Goal: Task Accomplishment & Management: Use online tool/utility

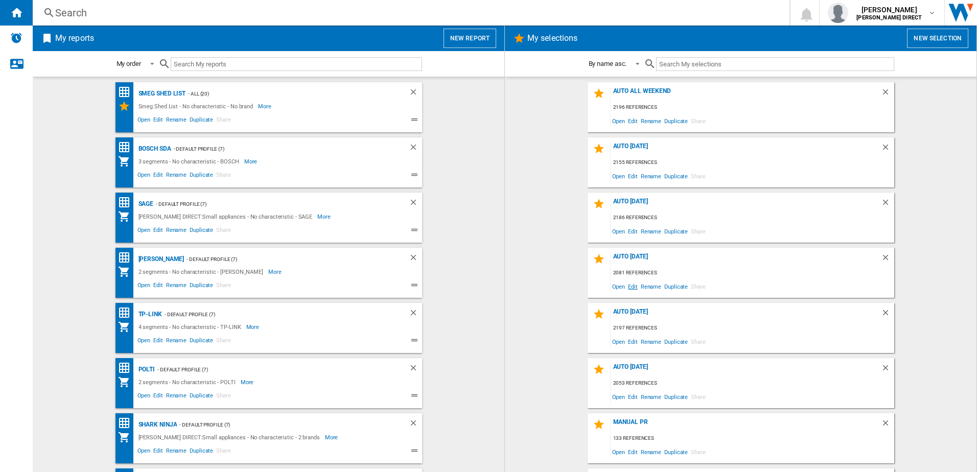
click at [632, 290] on span "Edit" at bounding box center [633, 287] width 13 height 14
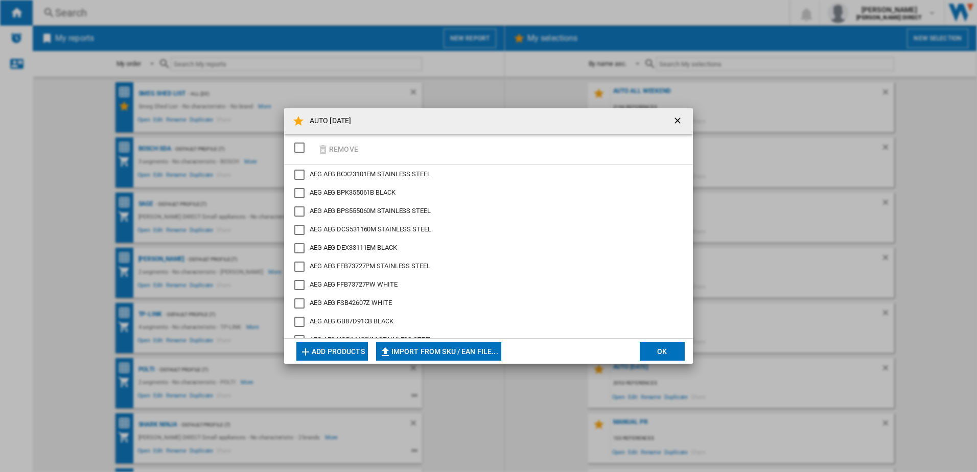
click at [305, 152] on div "SELECTIONS.EDITION_POPUP.SELECT_DESELECT" at bounding box center [299, 148] width 10 height 10
click at [337, 151] on button "Remove" at bounding box center [338, 149] width 48 height 24
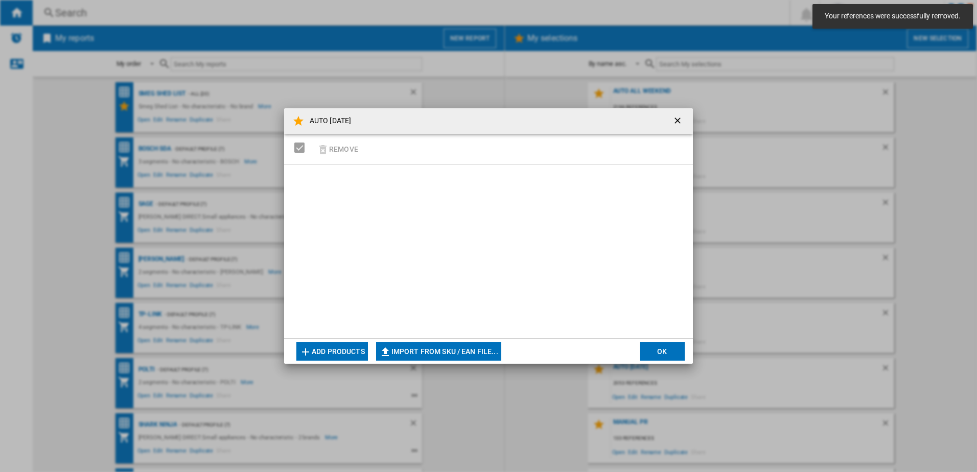
click at [467, 353] on button "Import from SKU / EAN file..." at bounding box center [438, 351] width 125 height 18
type input "**********"
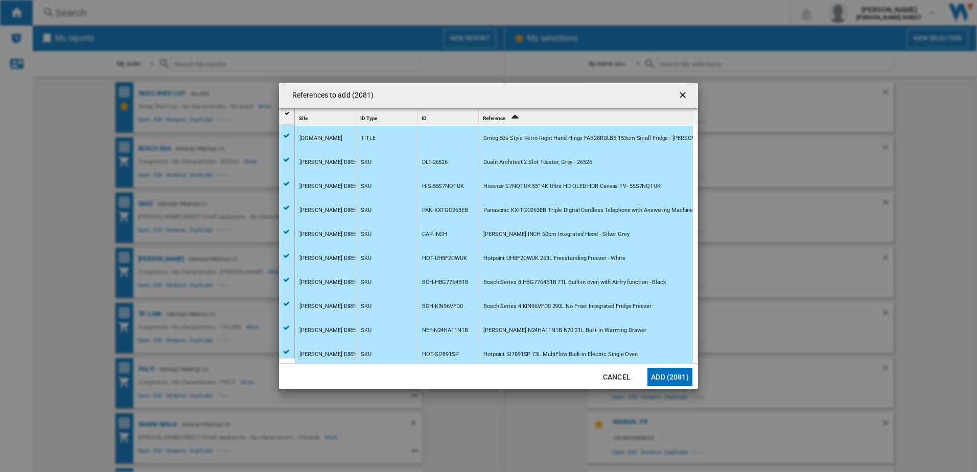
click at [661, 378] on button "Add (2081)" at bounding box center [670, 377] width 45 height 18
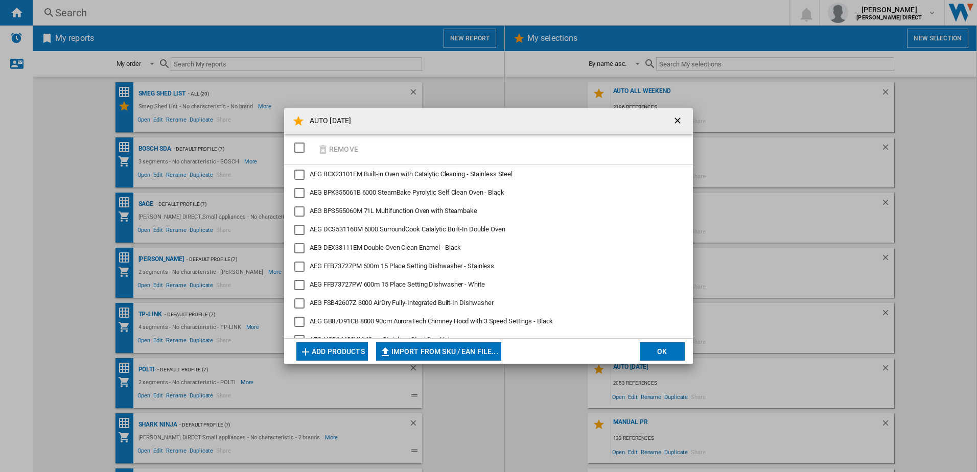
click at [665, 349] on button "OK" at bounding box center [662, 351] width 45 height 18
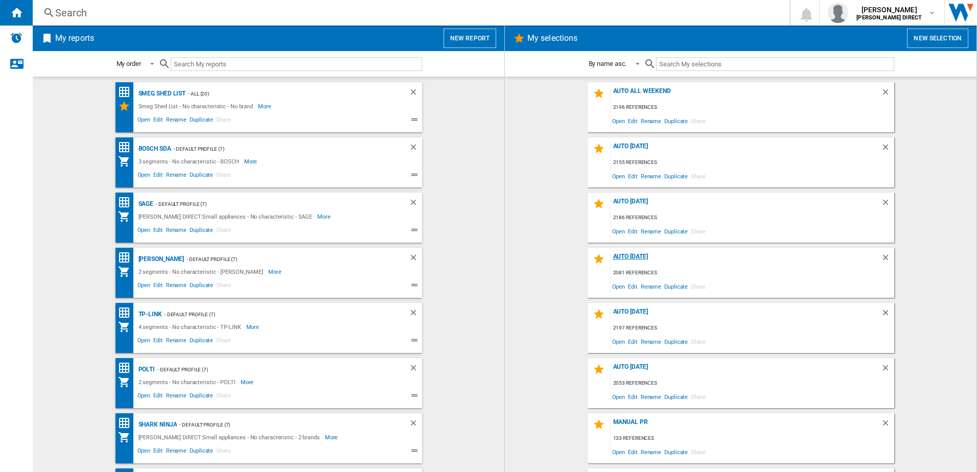
click at [644, 255] on div "AUTO [DATE]" at bounding box center [746, 260] width 270 height 14
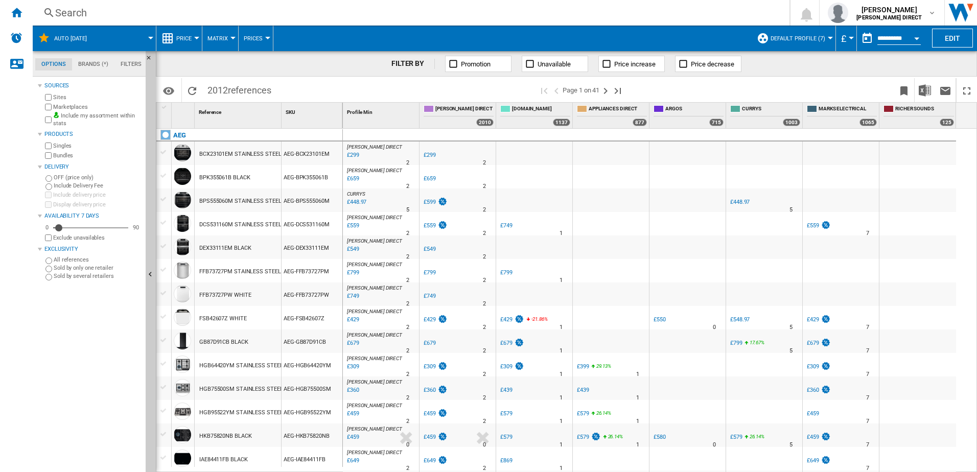
click at [75, 102] on div "Sites Marketplaces Include my assortment within stats" at bounding box center [92, 110] width 99 height 35
click at [78, 105] on label "Marketplaces" at bounding box center [97, 107] width 88 height 8
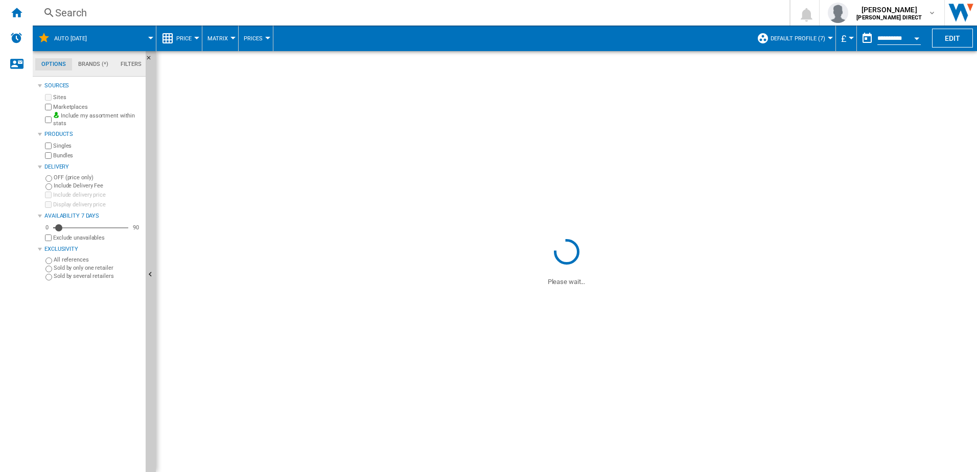
click at [66, 155] on label "Bundles" at bounding box center [97, 156] width 88 height 8
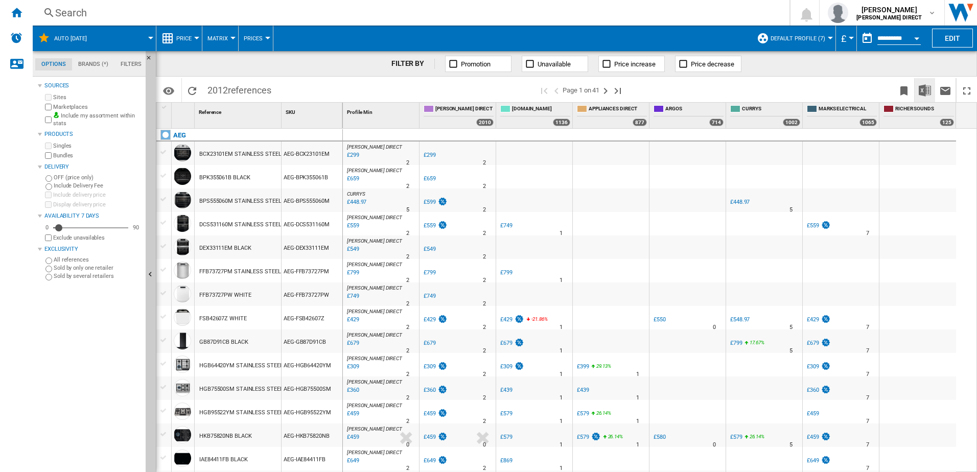
click at [927, 89] on img "Download in Excel" at bounding box center [925, 90] width 12 height 12
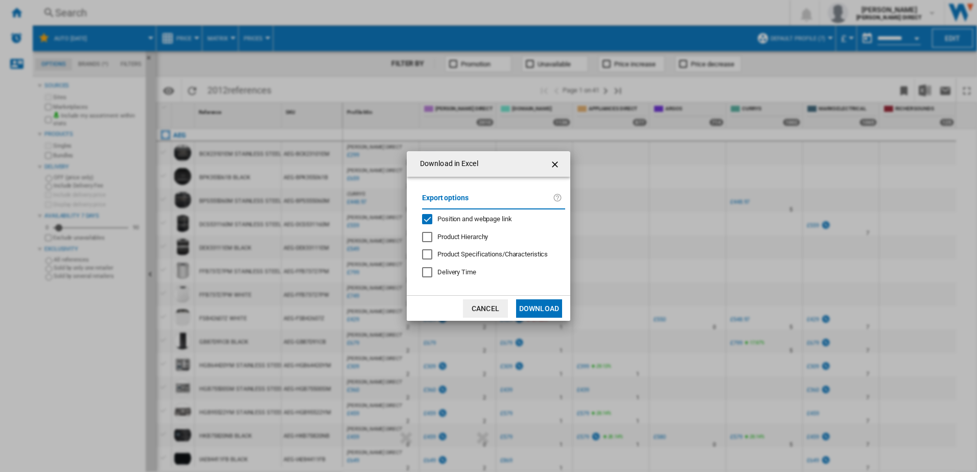
click at [479, 224] on div "Position and webpage link" at bounding box center [475, 219] width 75 height 9
click at [557, 307] on button "Download" at bounding box center [539, 309] width 46 height 18
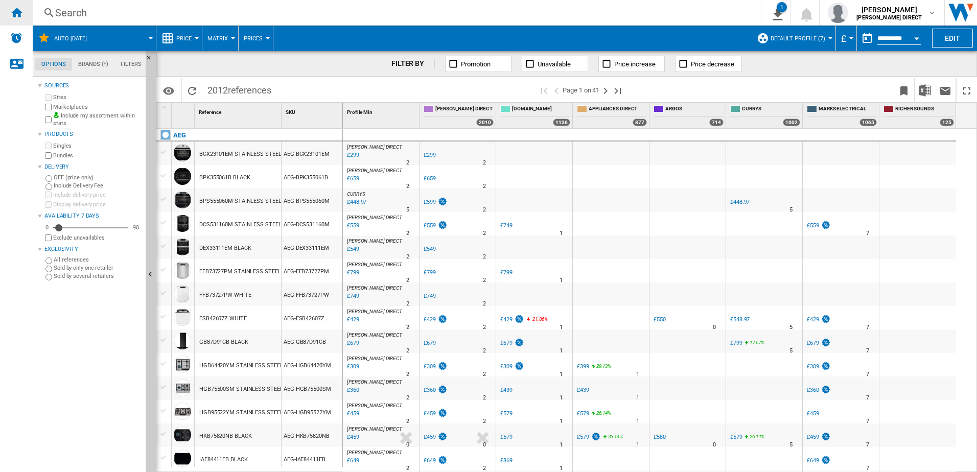
click at [18, 11] on ng-md-icon "Home" at bounding box center [16, 12] width 12 height 12
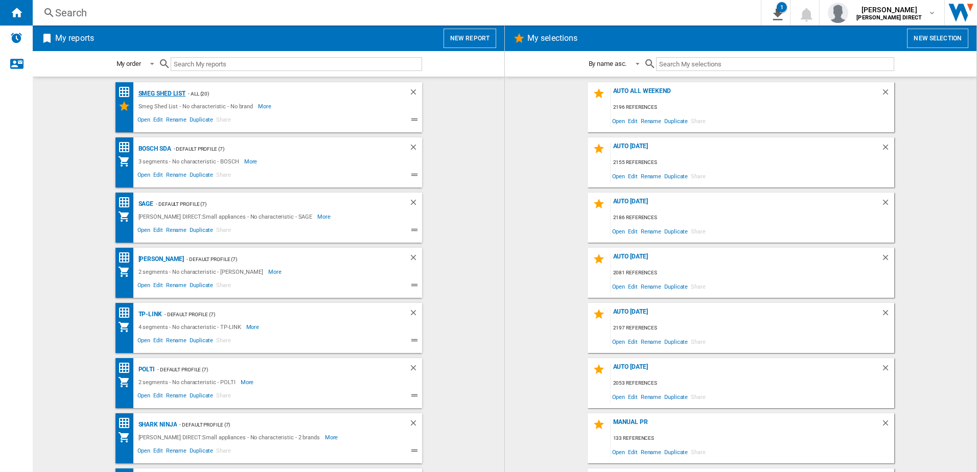
click at [177, 94] on div "Smeg Shed List" at bounding box center [161, 93] width 50 height 13
